Goal: Find specific page/section

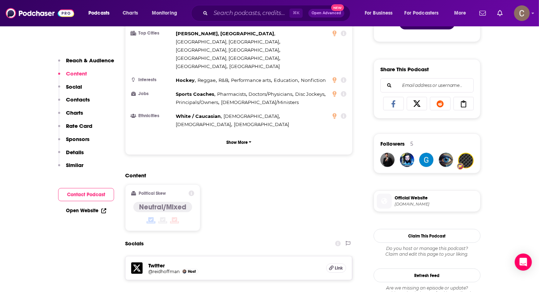
scroll to position [374, 0]
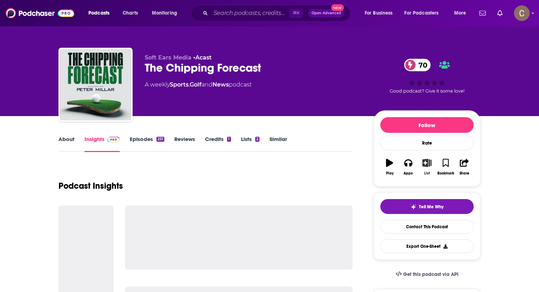
click at [427, 167] on button "List" at bounding box center [427, 167] width 19 height 26
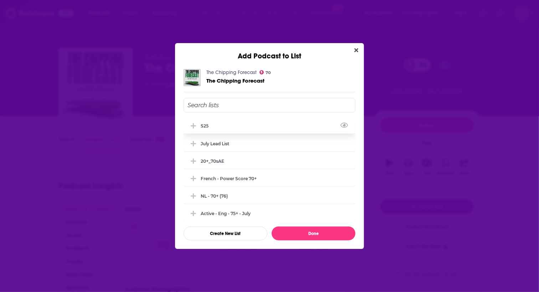
click at [243, 125] on div "s25" at bounding box center [269, 126] width 172 height 16
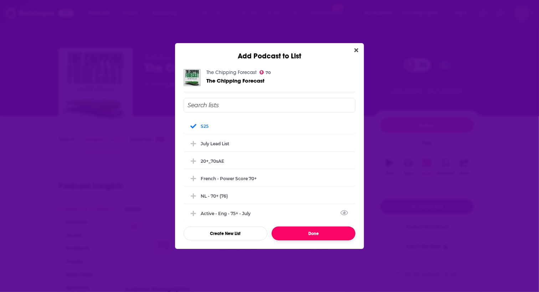
click at [324, 234] on button "Done" at bounding box center [314, 234] width 84 height 14
